Goal: Find contact information: Find contact information

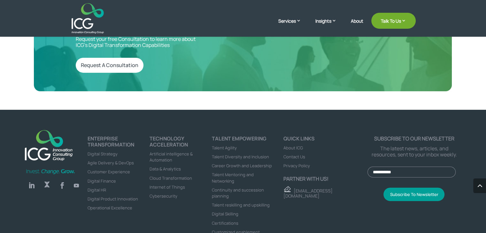
scroll to position [2167, 0]
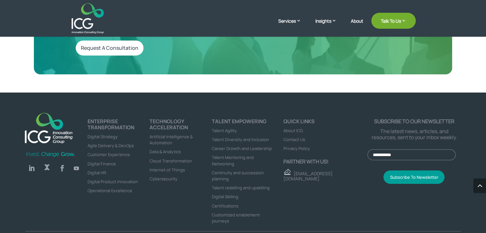
click at [290, 137] on span "Contact Us" at bounding box center [295, 140] width 22 height 6
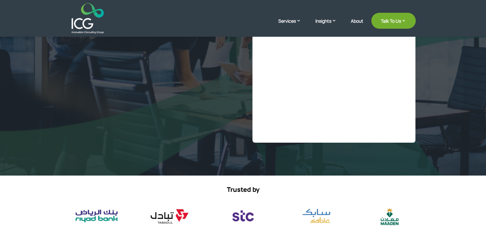
select select "**"
